Goal: Navigation & Orientation: Find specific page/section

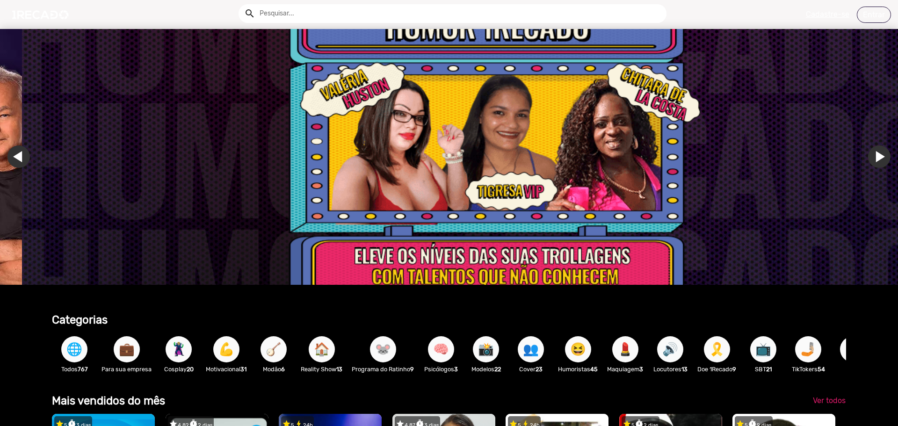
scroll to position [0, 2672]
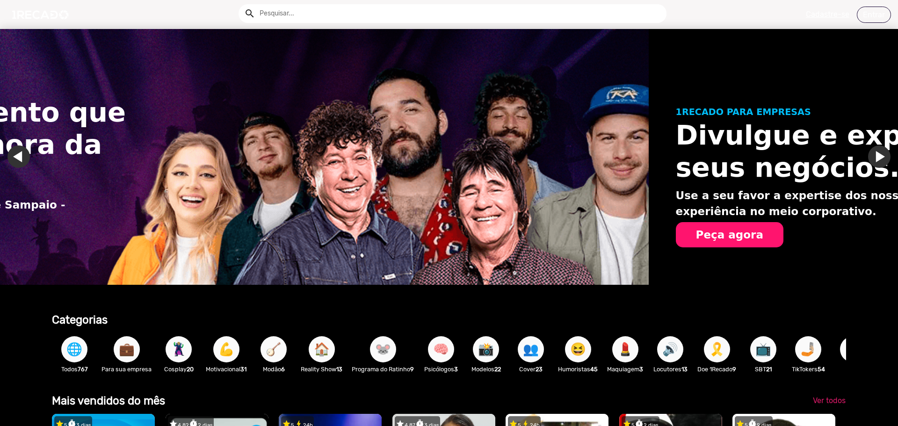
click at [873, 157] on h1 "Divulgue e expanda seus negócios." at bounding box center [855, 151] width 359 height 65
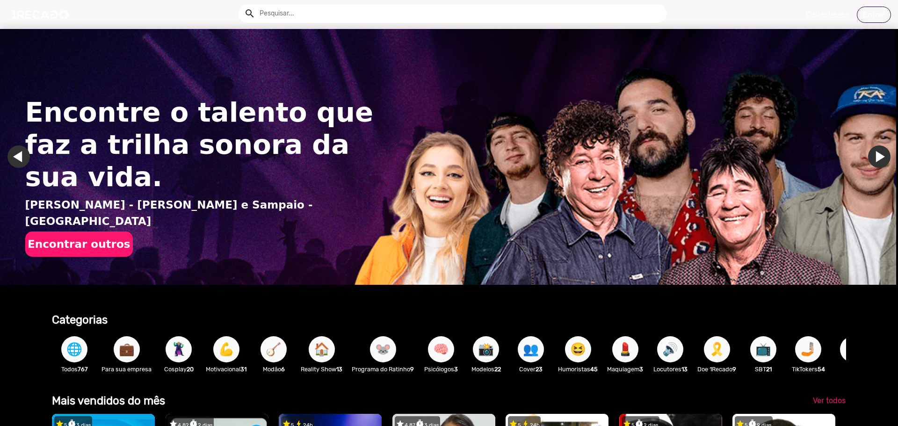
scroll to position [0, 0]
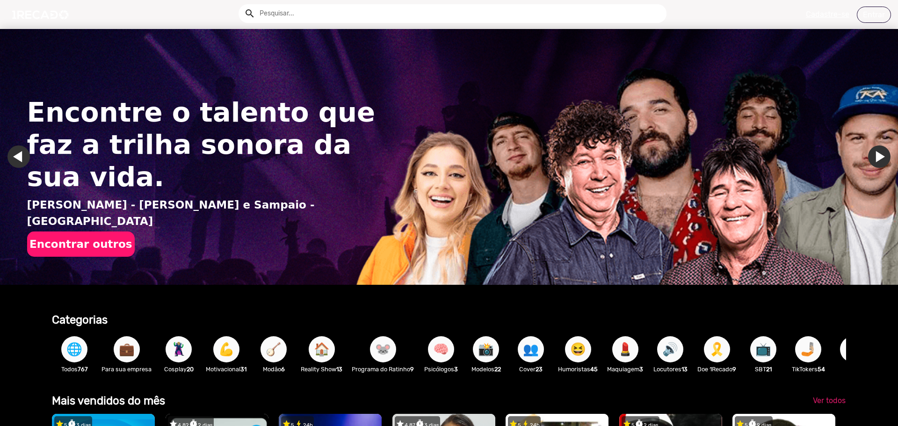
click at [873, 157] on link "Ir para o próximo slide" at bounding box center [879, 156] width 22 height 22
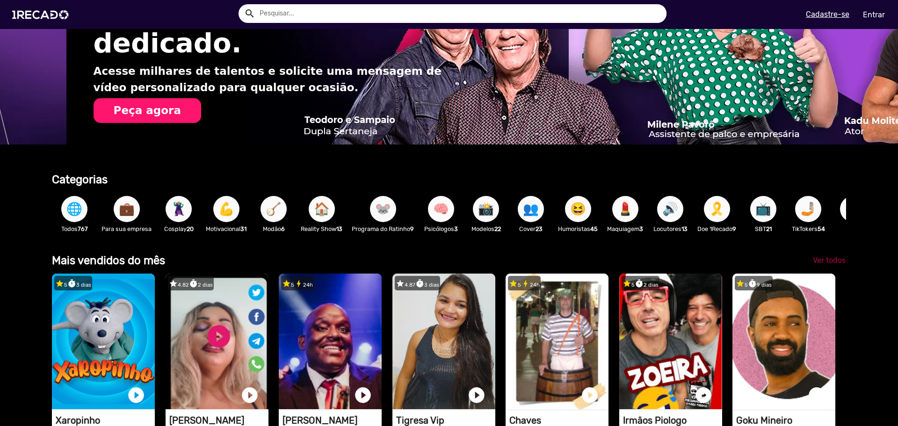
click at [814, 265] on span "Ver todos" at bounding box center [829, 260] width 33 height 9
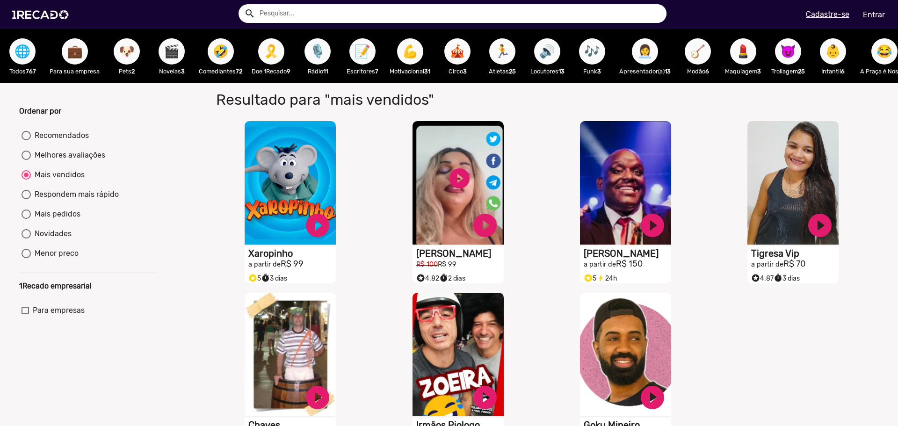
click at [76, 60] on span "💼" at bounding box center [75, 51] width 16 height 26
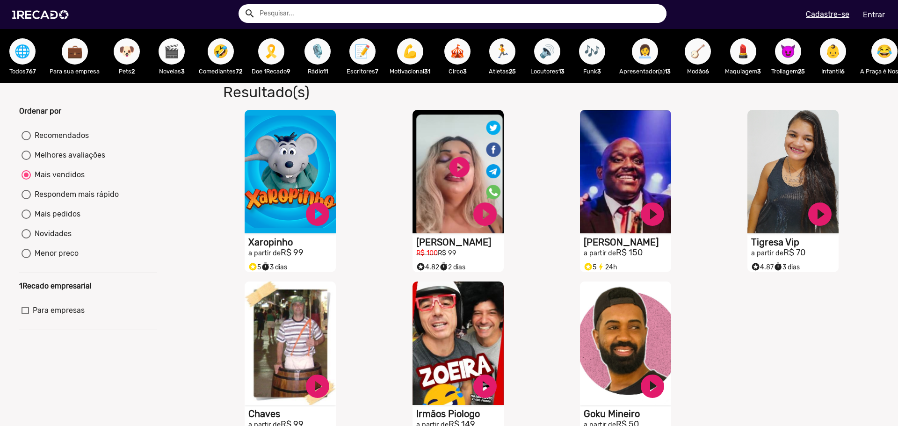
click at [179, 54] on span "🎬" at bounding box center [172, 51] width 16 height 26
radio input "true"
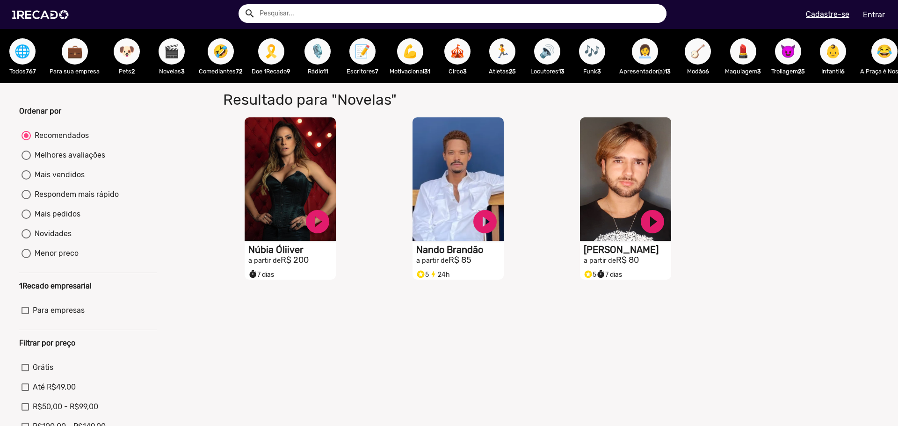
click at [224, 54] on span "🤣" at bounding box center [221, 51] width 16 height 26
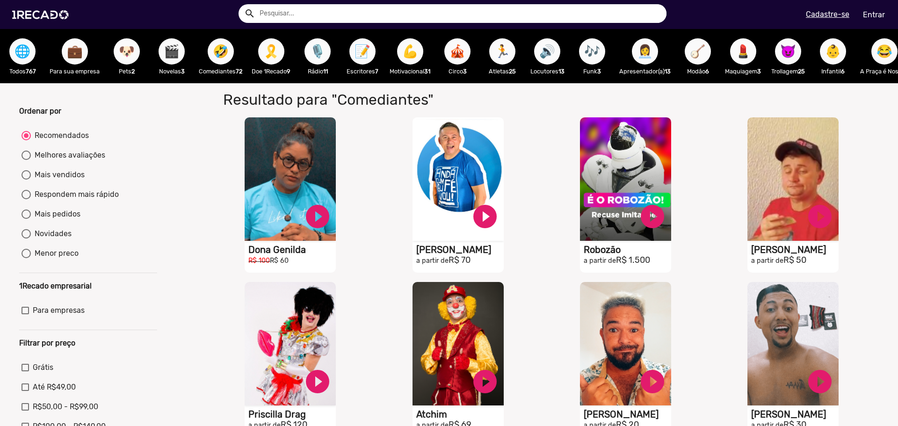
click at [269, 51] on span "🎗️" at bounding box center [271, 51] width 16 height 26
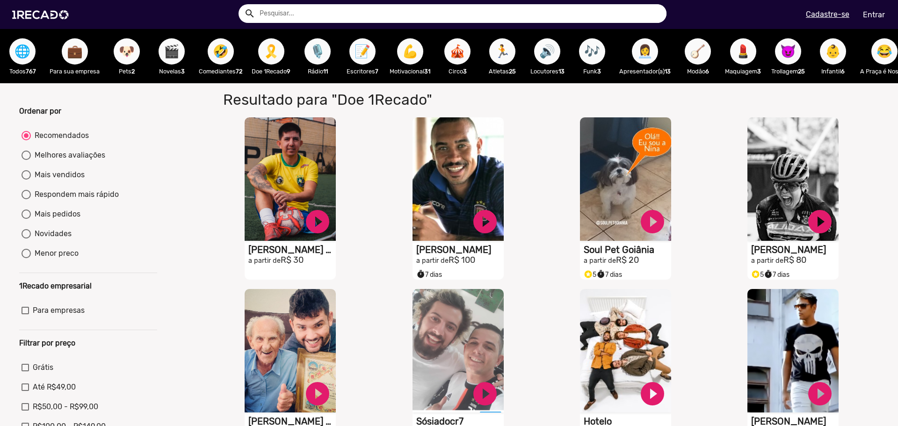
click at [316, 52] on span "🎙️" at bounding box center [318, 51] width 16 height 26
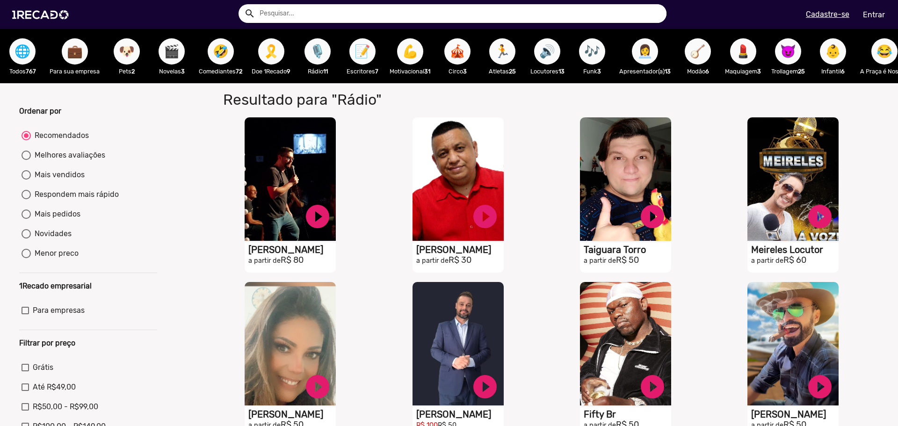
click at [364, 56] on span "📝" at bounding box center [362, 51] width 16 height 26
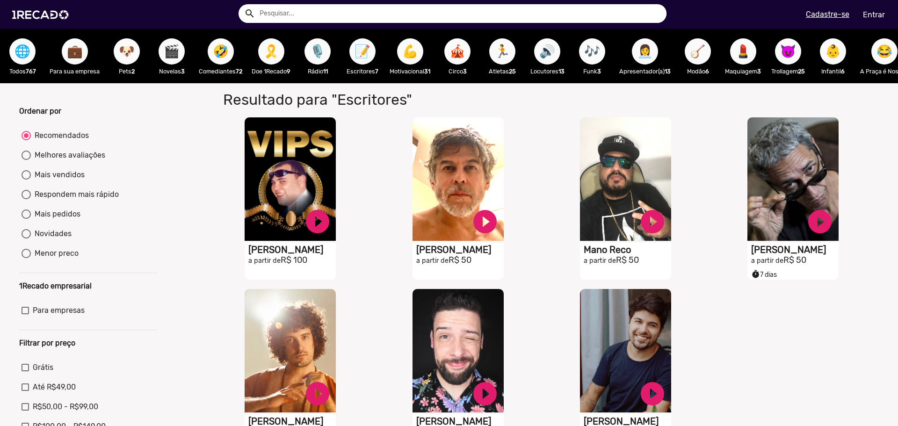
click at [651, 49] on span "👩‍💼" at bounding box center [645, 51] width 16 height 26
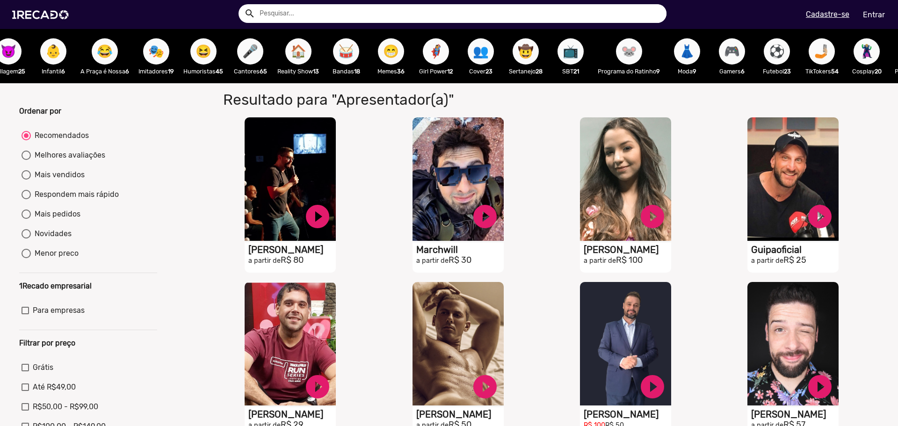
scroll to position [0, 1017]
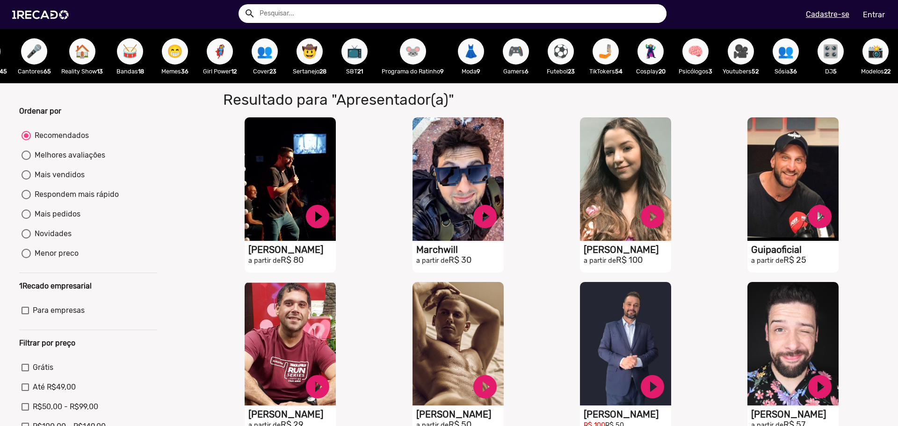
click at [508, 54] on span "🎮" at bounding box center [516, 51] width 16 height 26
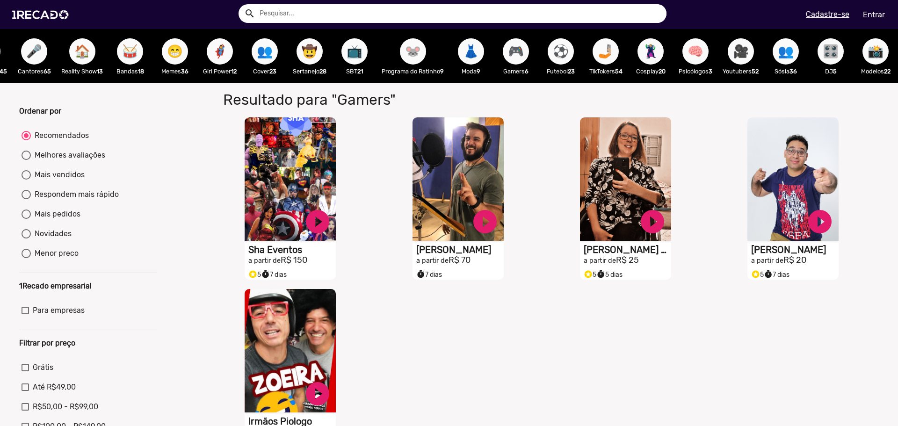
click at [553, 54] on span "⚽" at bounding box center [561, 51] width 16 height 26
